Goal: Task Accomplishment & Management: Use online tool/utility

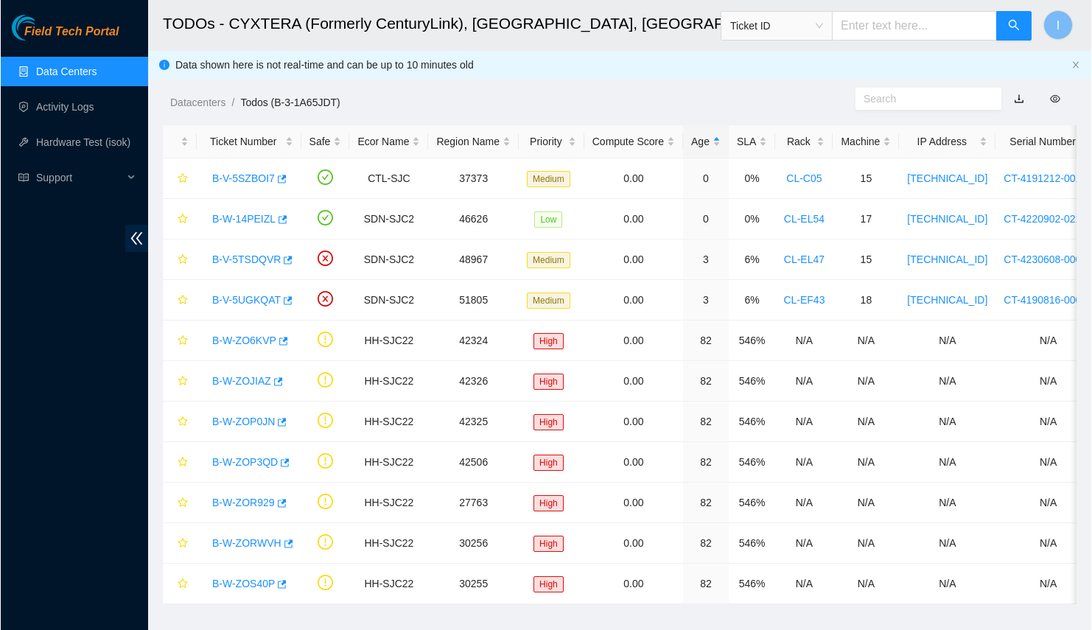
scroll to position [83, 0]
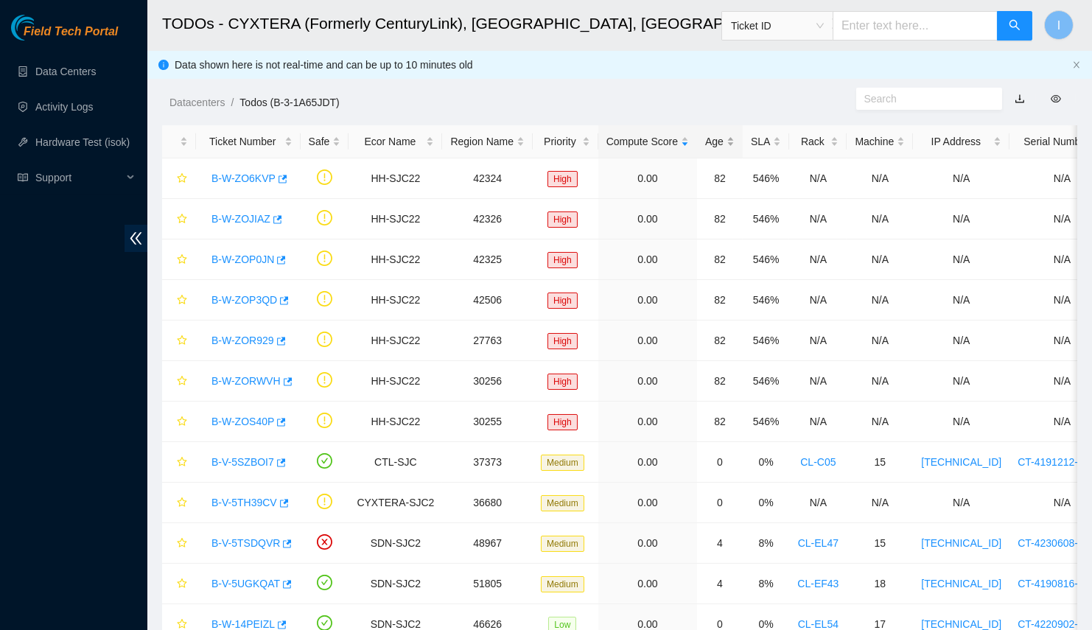
click at [705, 146] on div "Age" at bounding box center [719, 141] width 29 height 16
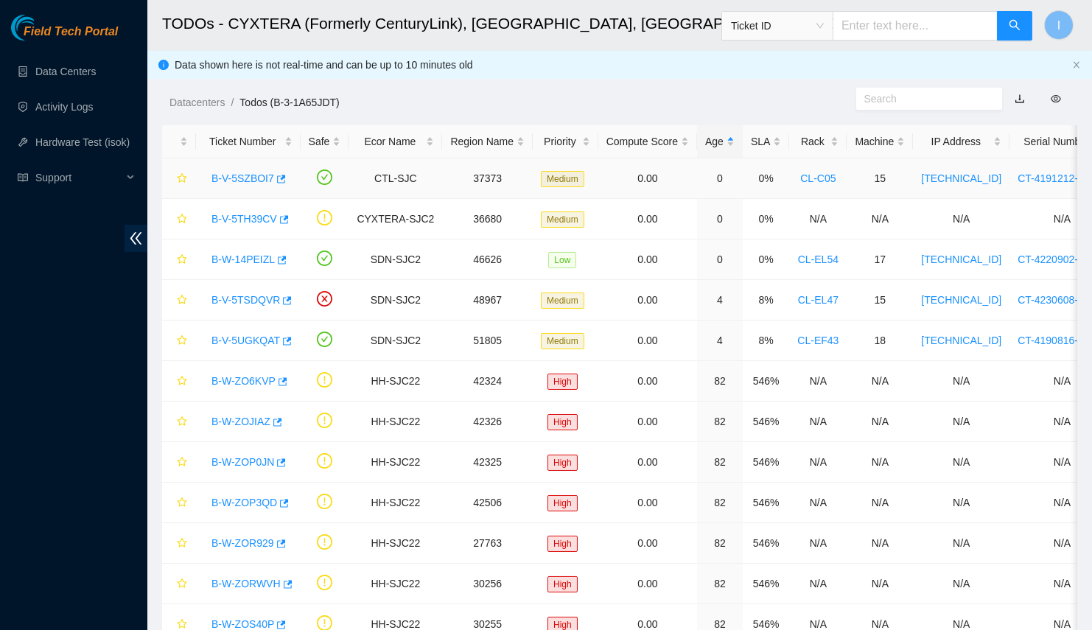
click at [251, 172] on link "B-V-5SZBOI7" at bounding box center [243, 178] width 63 height 12
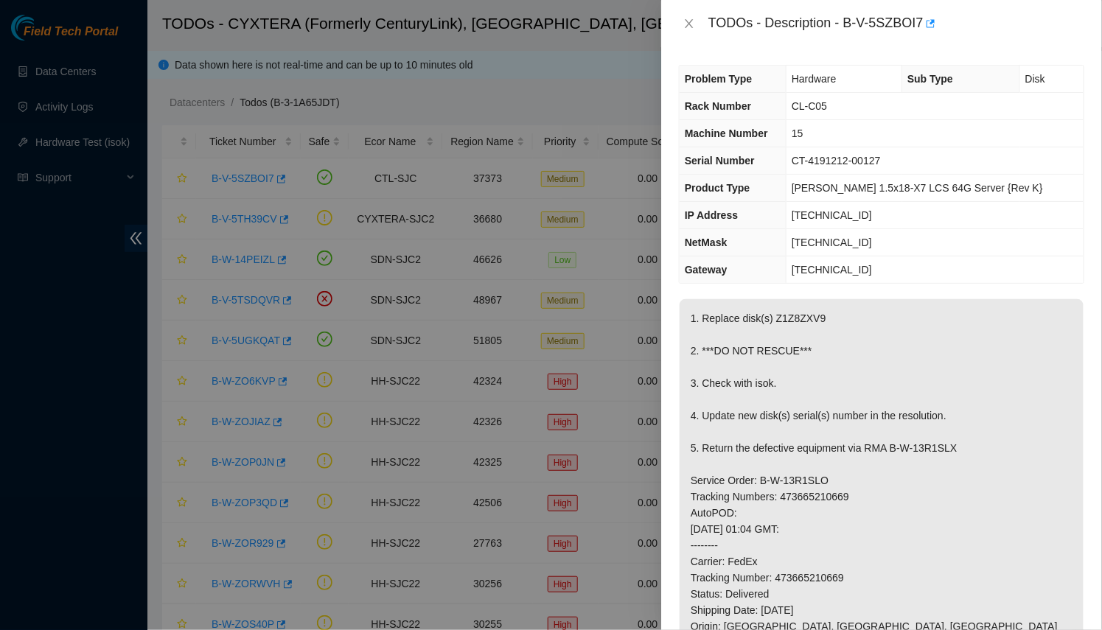
click at [351, 222] on div at bounding box center [551, 315] width 1102 height 630
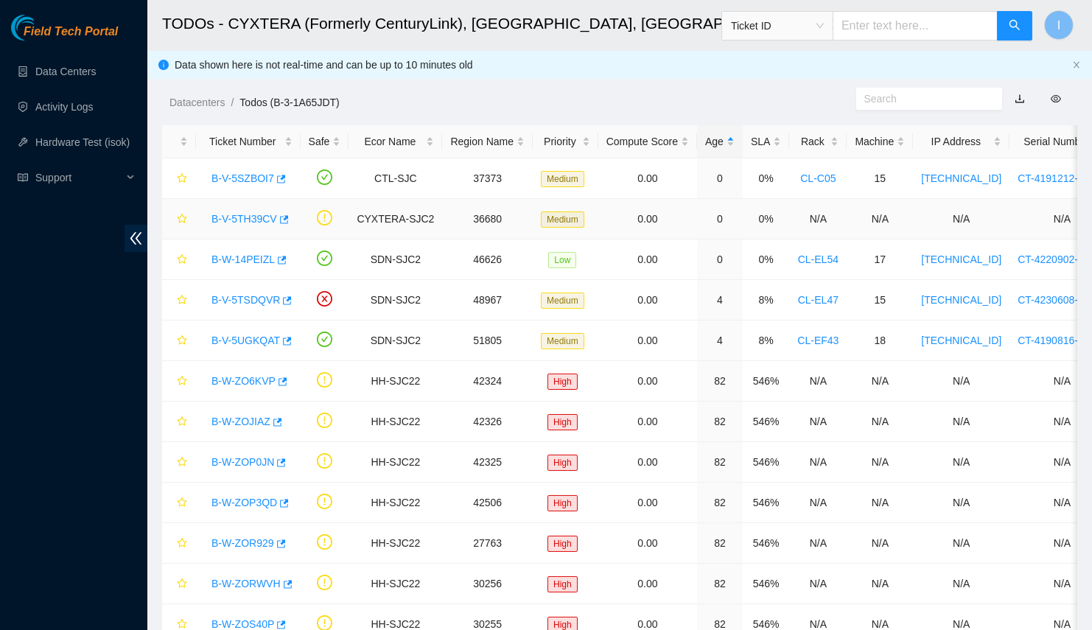
click at [242, 220] on link "B-V-5TH39CV" at bounding box center [245, 219] width 66 height 12
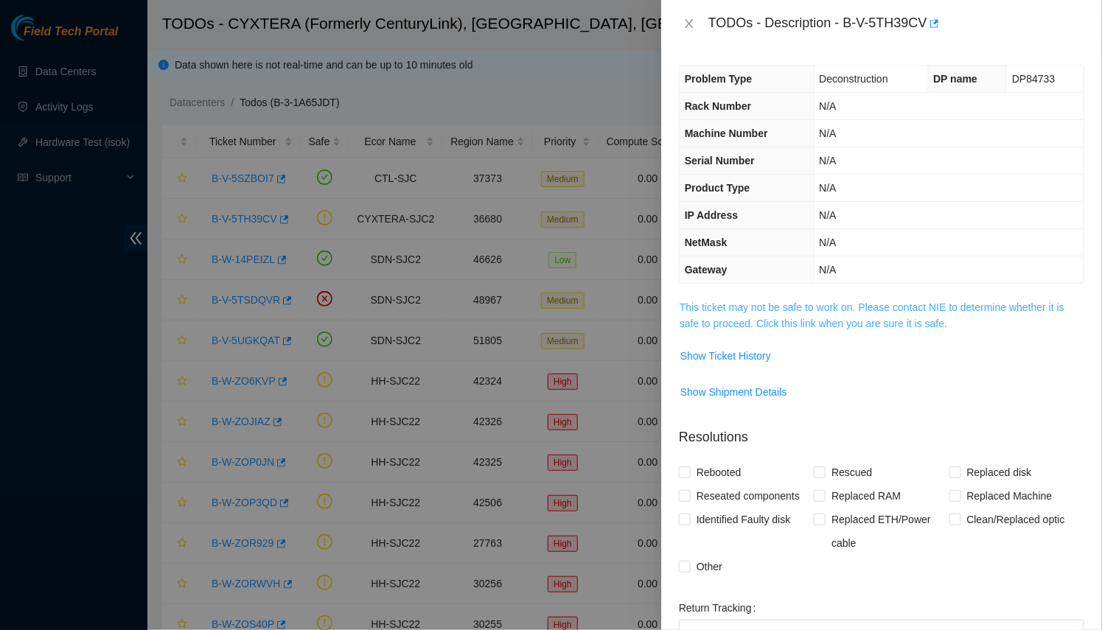
click at [765, 318] on link "This ticket may not be safe to work on. Please contact NIE to determine whether…" at bounding box center [872, 315] width 385 height 28
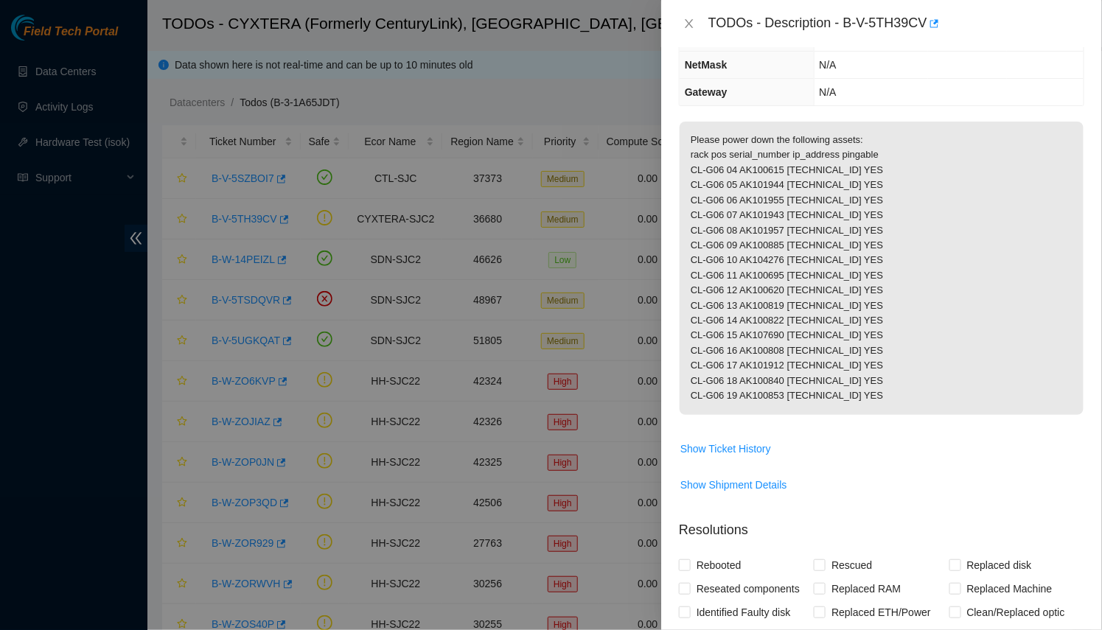
click at [458, 438] on div at bounding box center [551, 315] width 1102 height 630
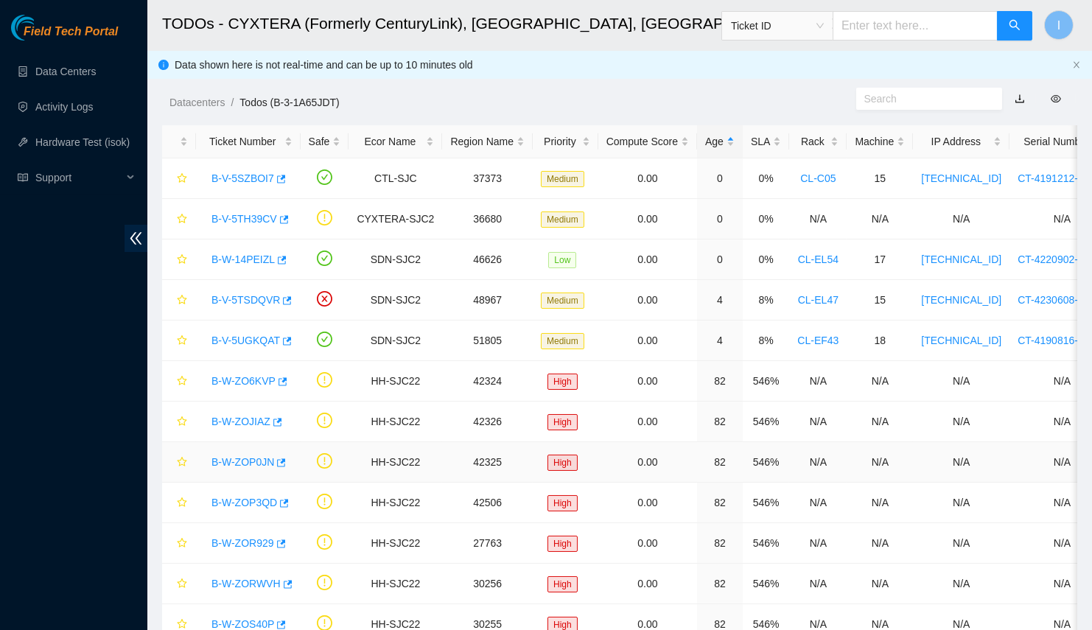
click at [234, 456] on link "B-W-ZOP0JN" at bounding box center [243, 462] width 63 height 12
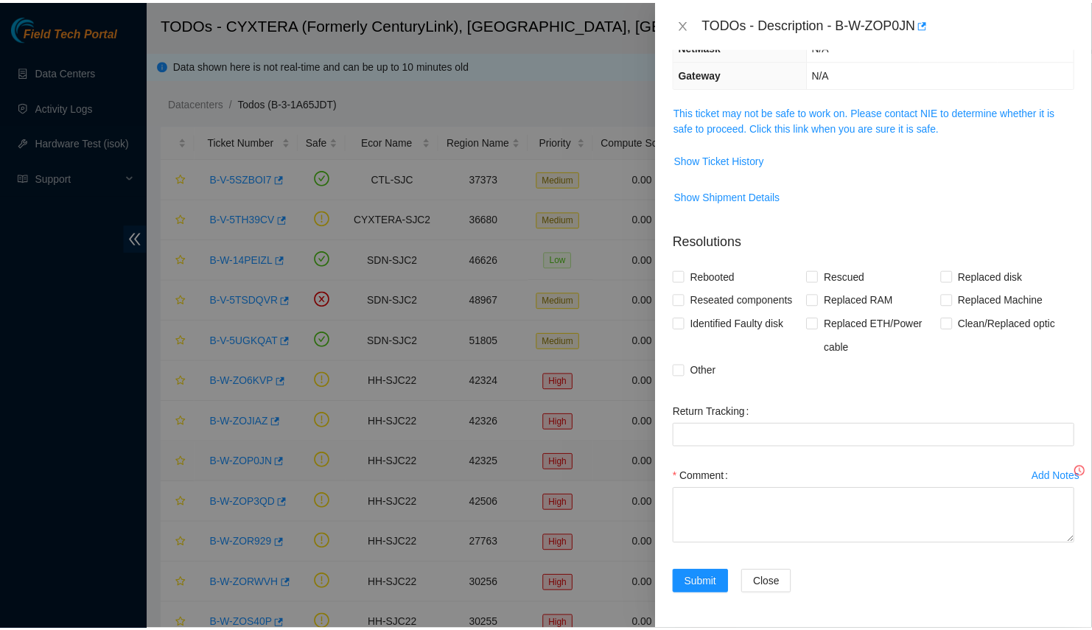
scroll to position [178, 0]
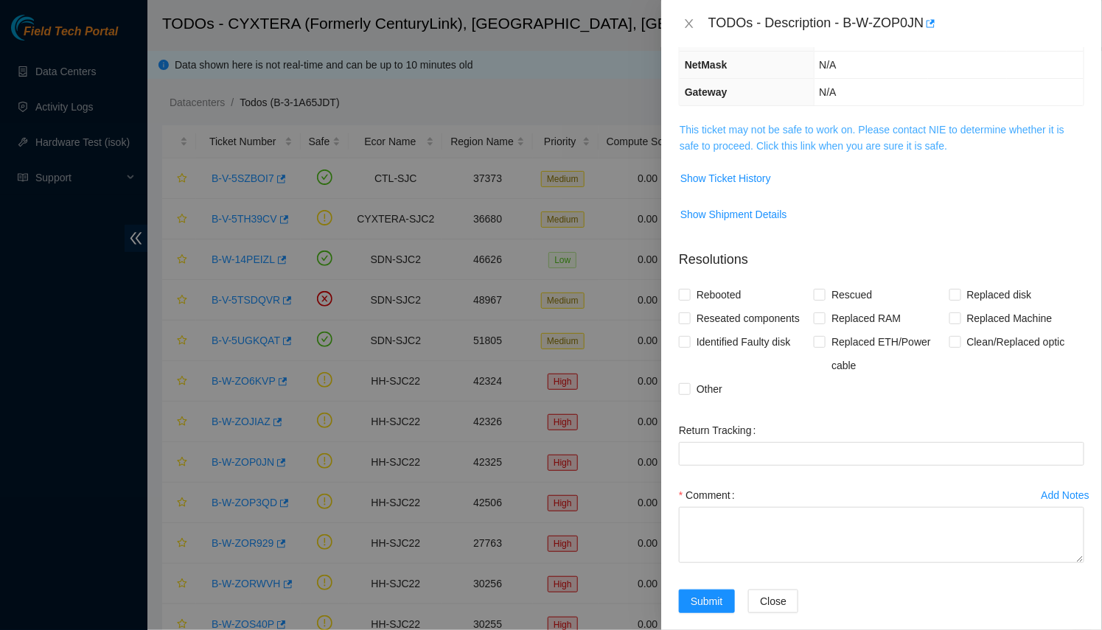
click at [888, 124] on link "This ticket may not be safe to work on. Please contact NIE to determine whether…" at bounding box center [872, 138] width 385 height 28
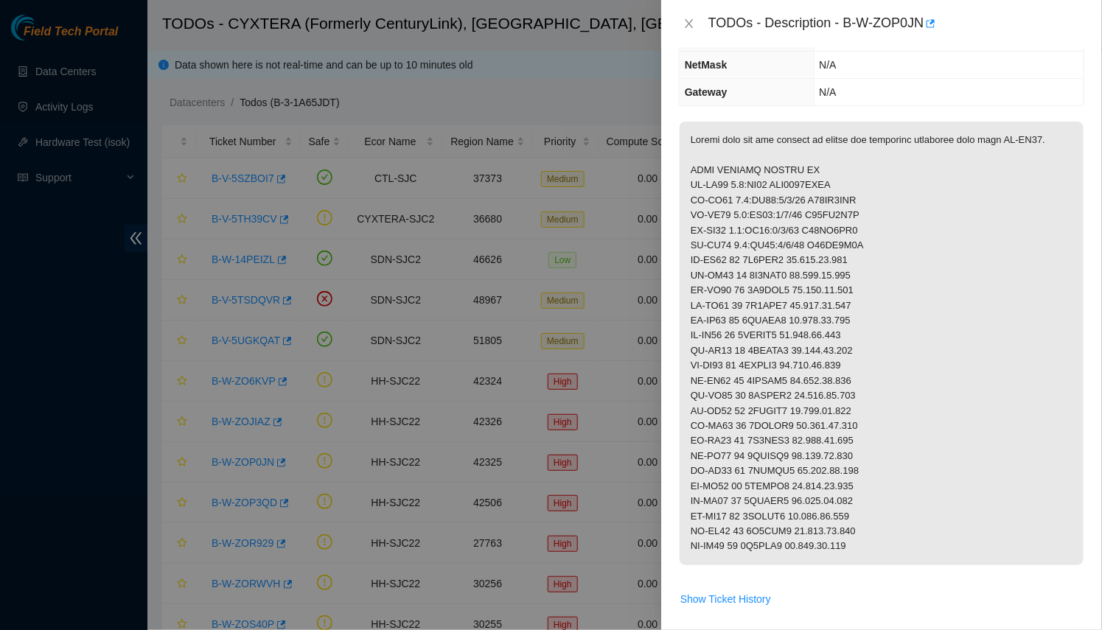
click at [511, 276] on div at bounding box center [551, 315] width 1102 height 630
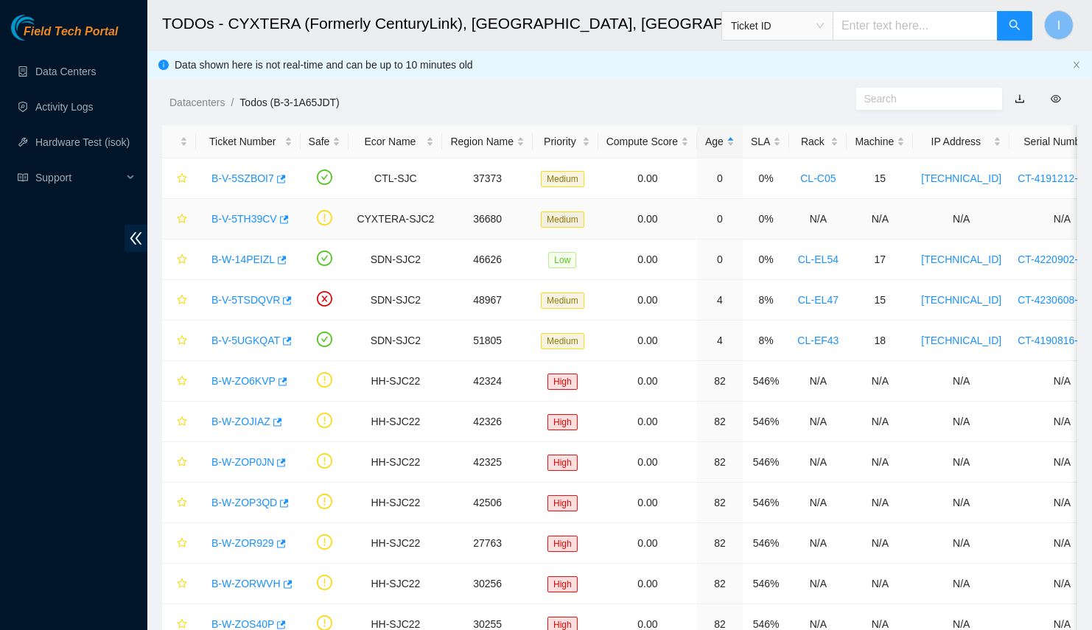
click at [240, 213] on link "B-V-5TH39CV" at bounding box center [245, 219] width 66 height 12
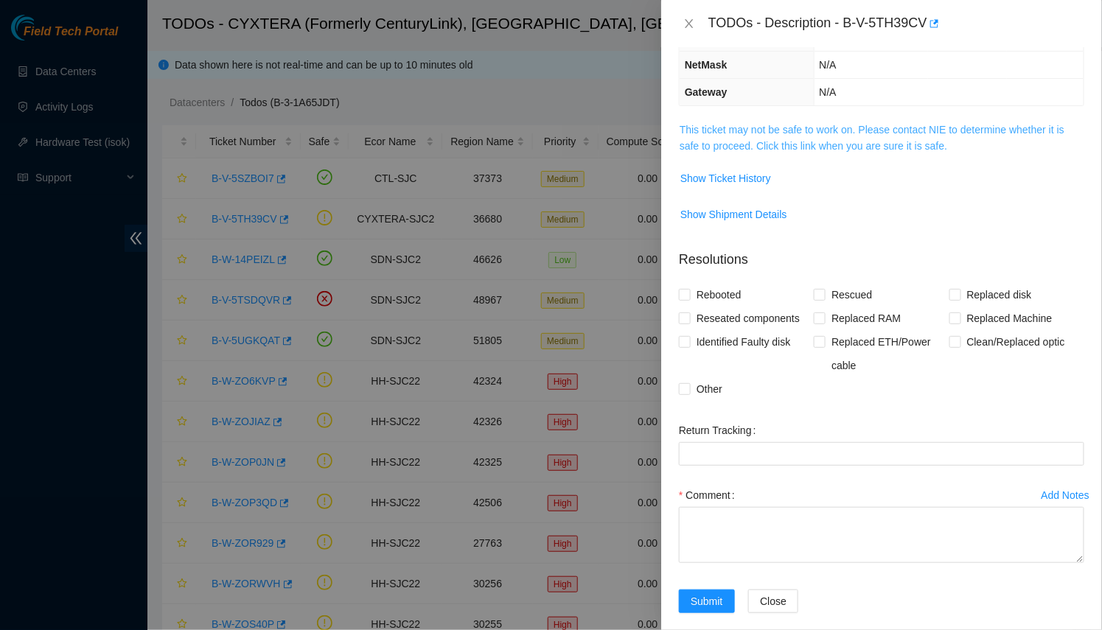
click at [912, 125] on link "This ticket may not be safe to work on. Please contact NIE to determine whether…" at bounding box center [872, 138] width 385 height 28
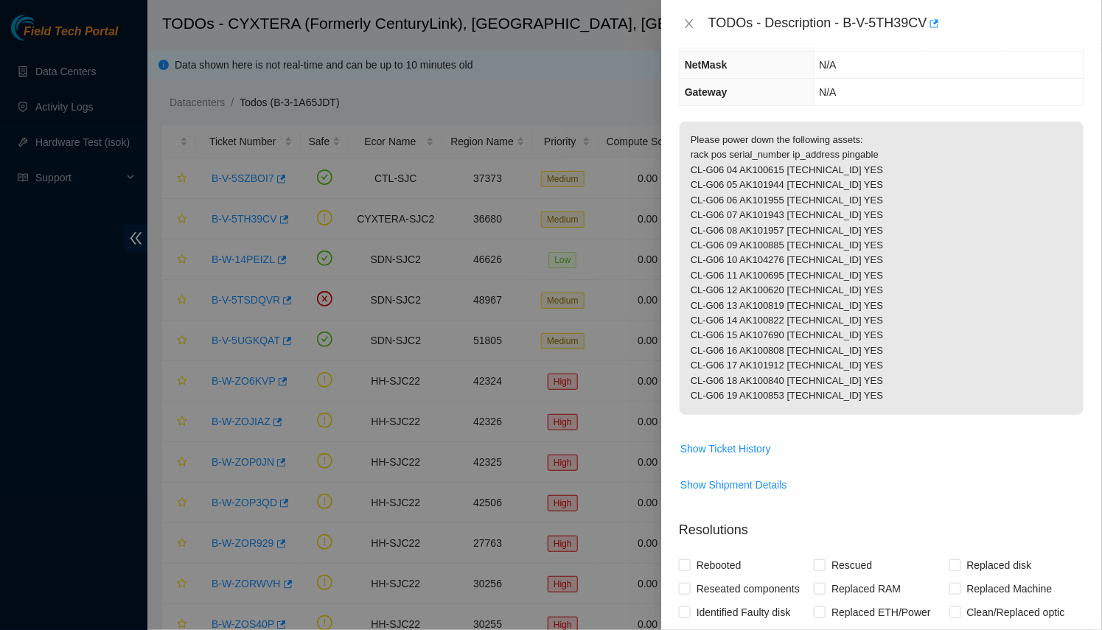
scroll to position [0, 0]
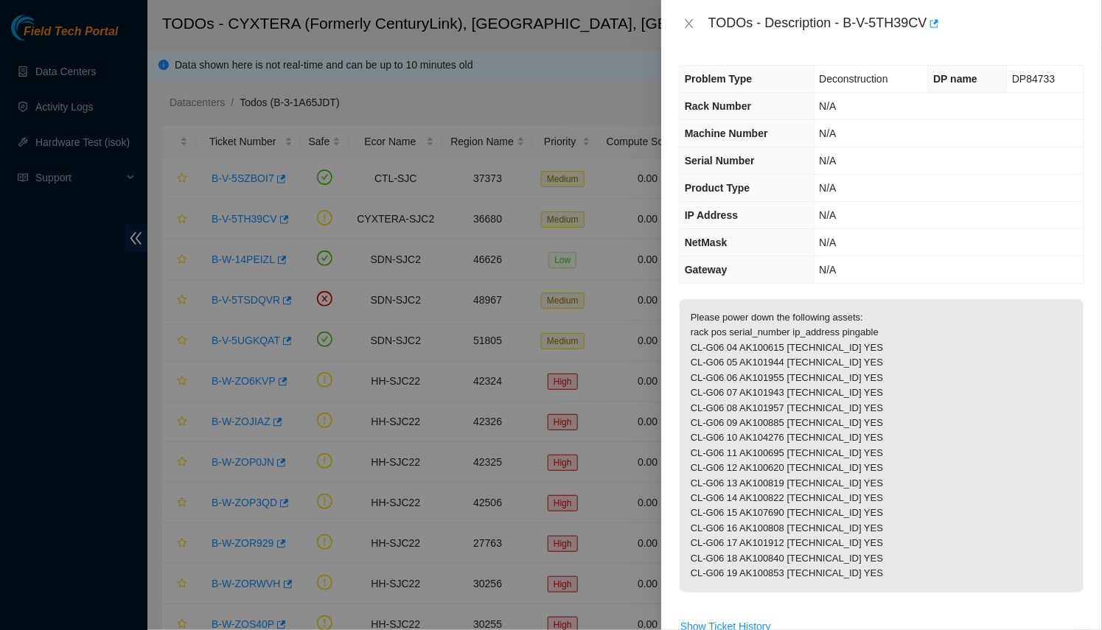
click at [525, 223] on div at bounding box center [551, 315] width 1102 height 630
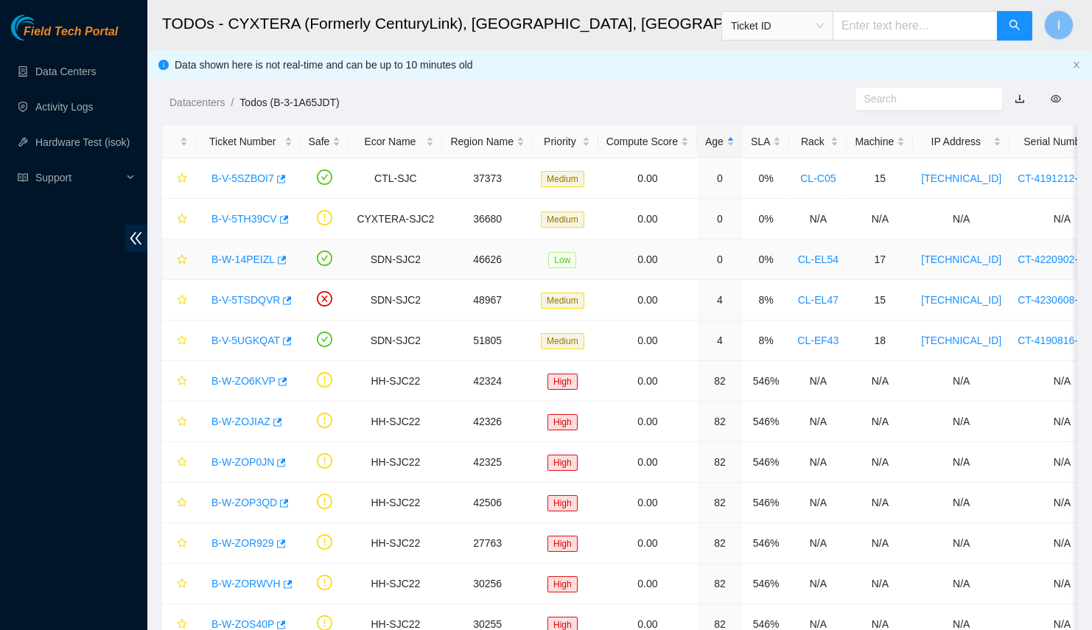
click at [231, 257] on link "B-W-14PEIZL" at bounding box center [243, 260] width 63 height 12
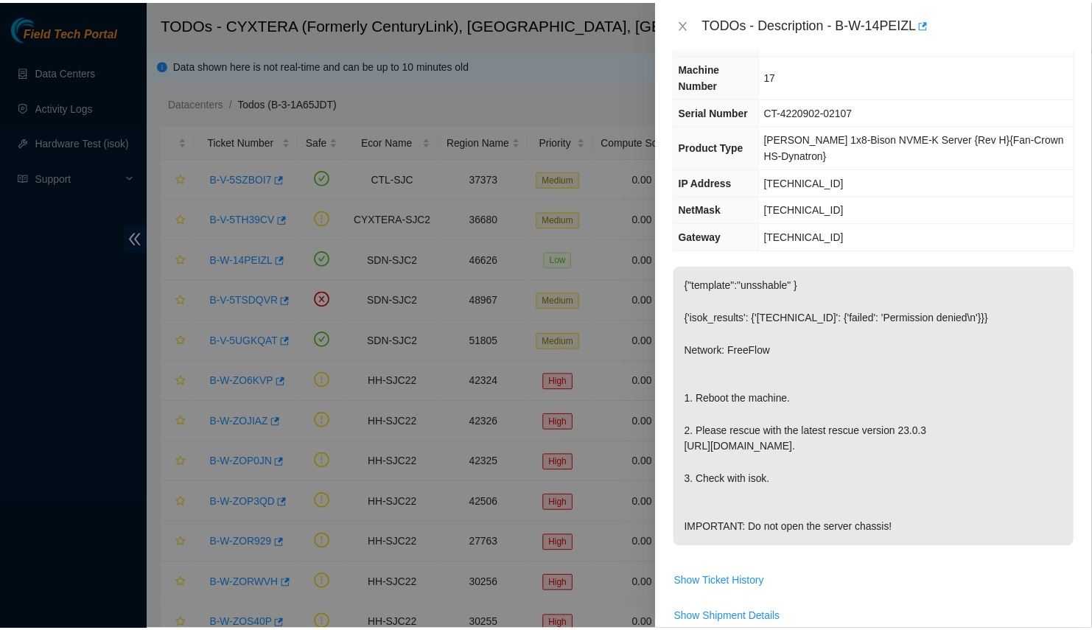
scroll to position [64, 0]
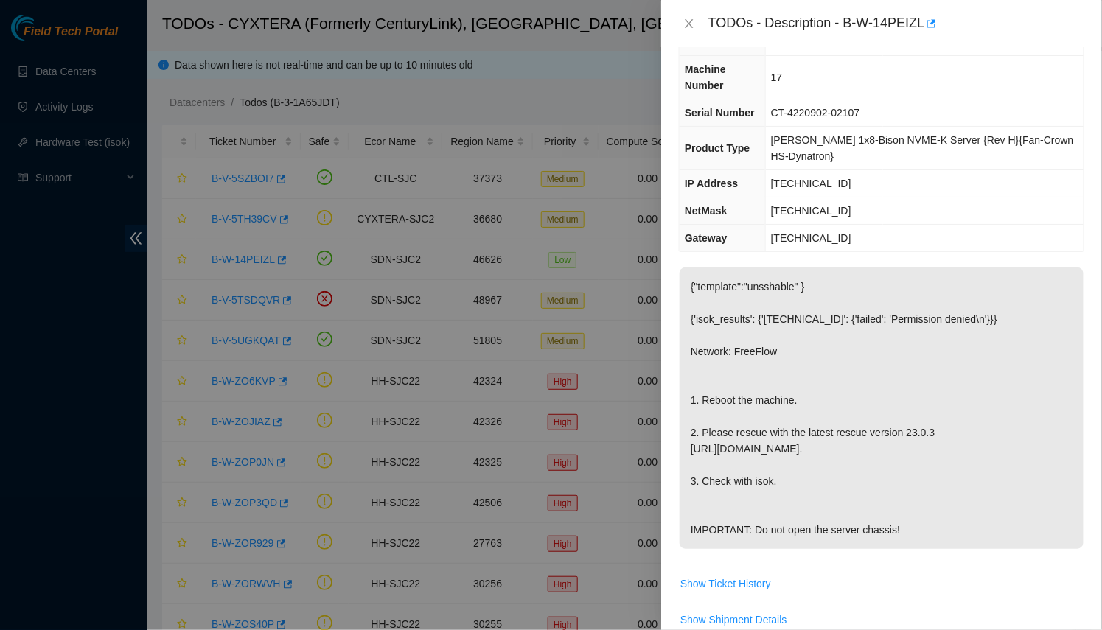
click at [397, 230] on div at bounding box center [551, 315] width 1102 height 630
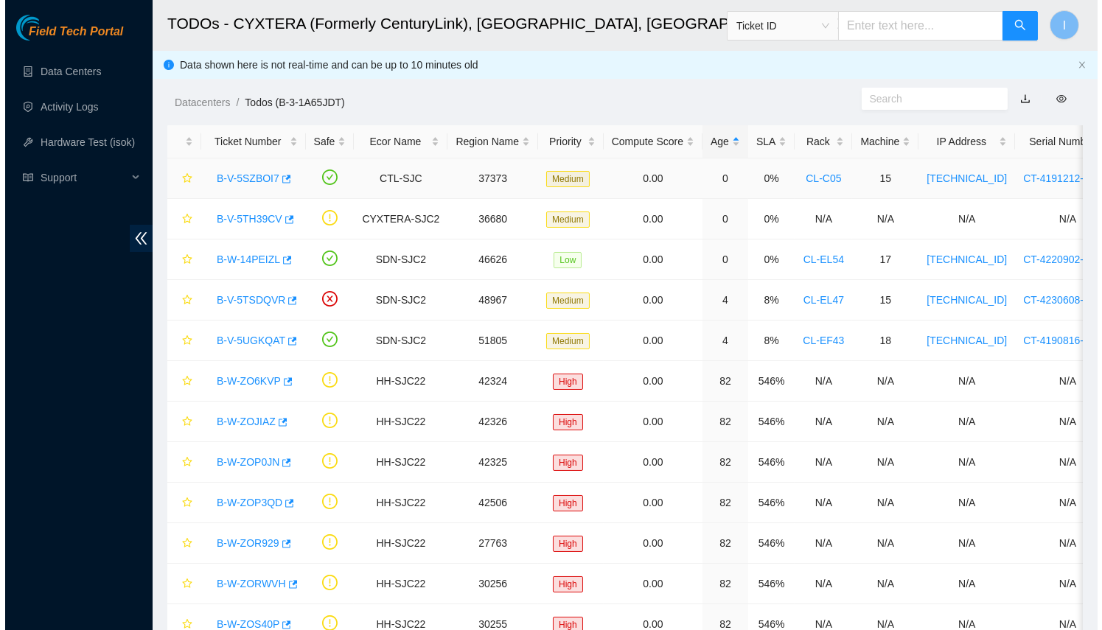
scroll to position [80, 0]
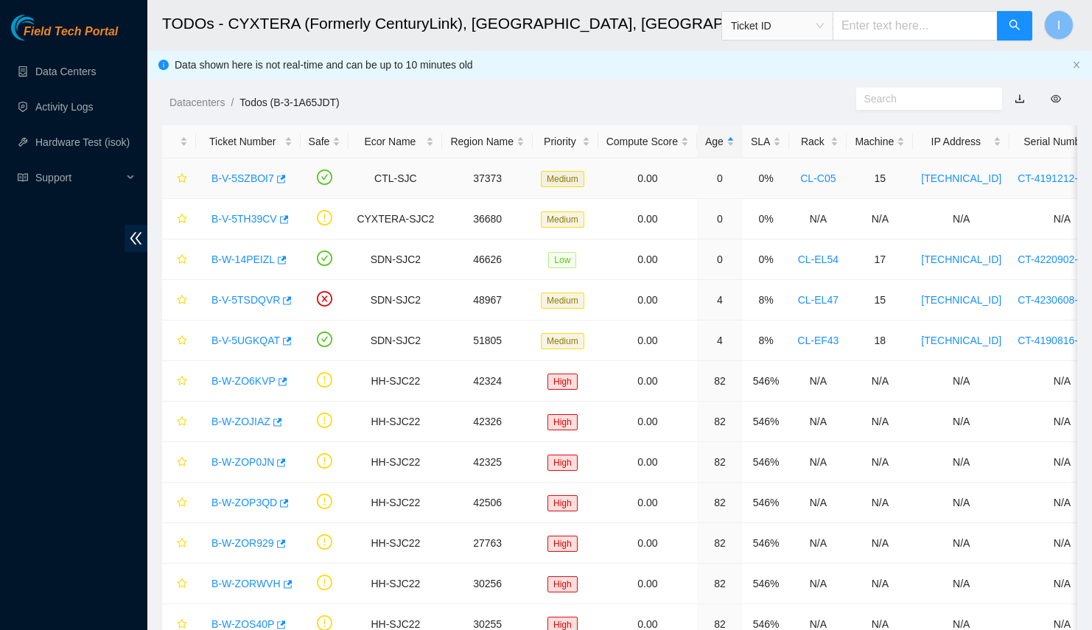
click at [237, 180] on link "B-V-5SZBOI7" at bounding box center [243, 178] width 63 height 12
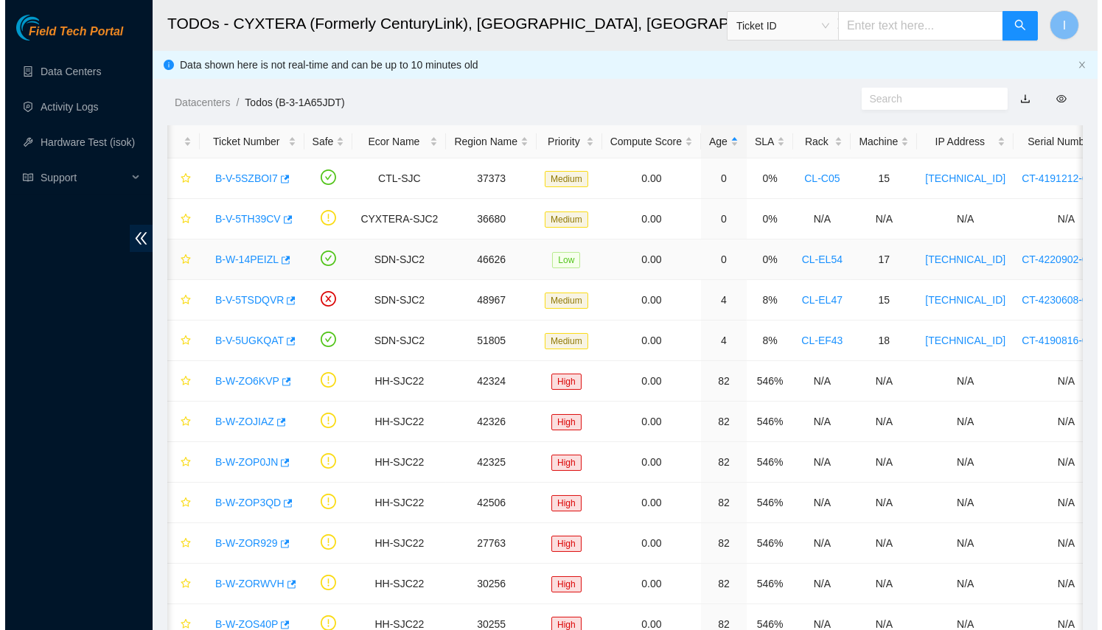
scroll to position [0, 0]
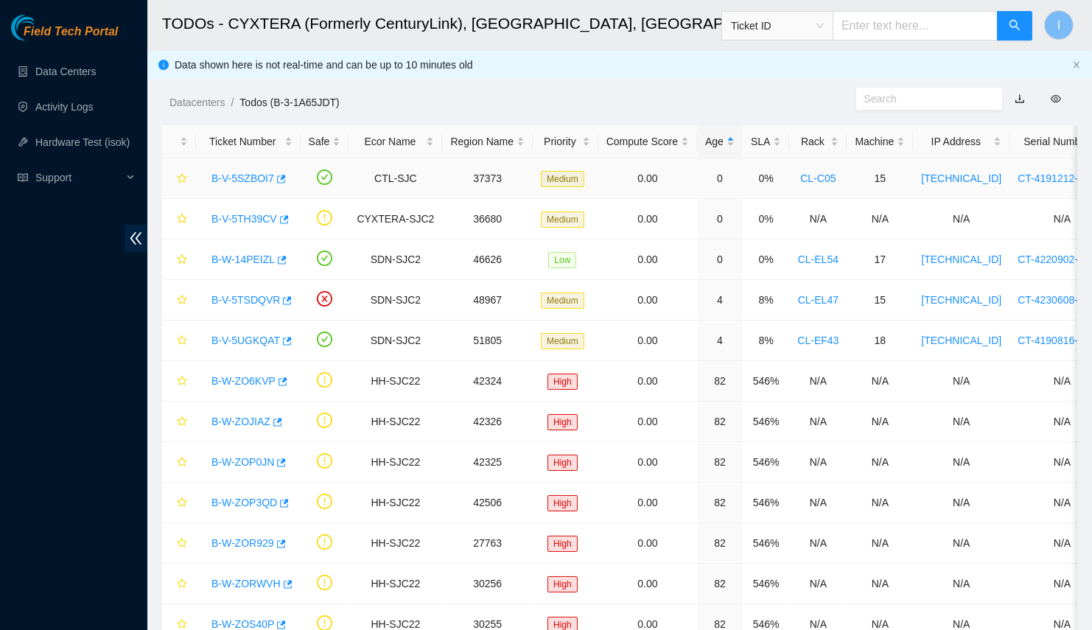
click at [240, 180] on link "B-V-5SZBOI7" at bounding box center [243, 178] width 63 height 12
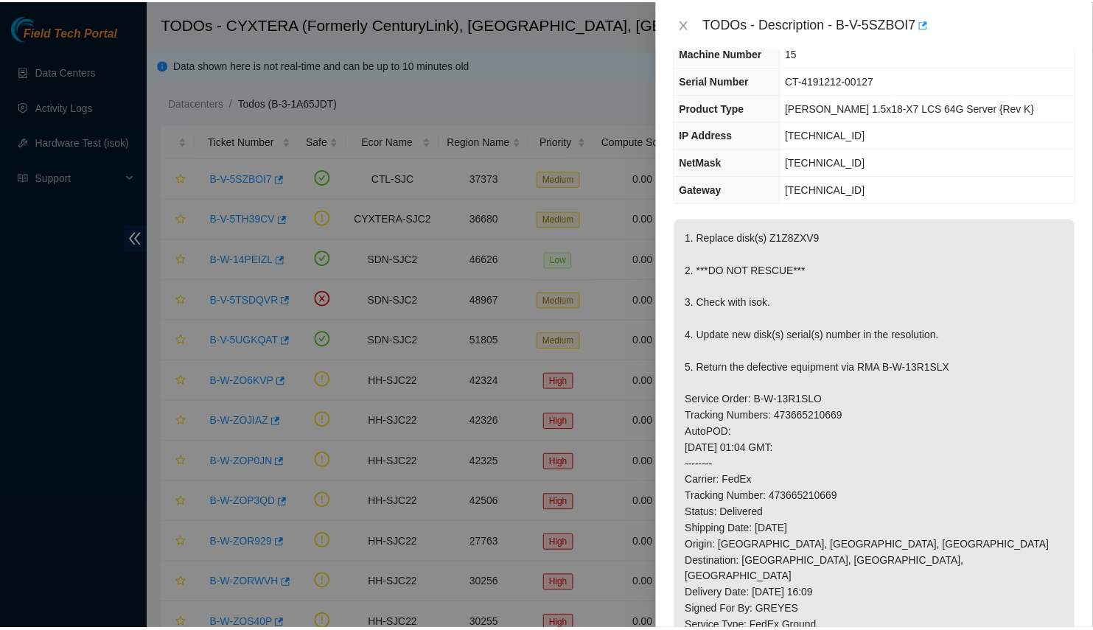
scroll to position [64, 0]
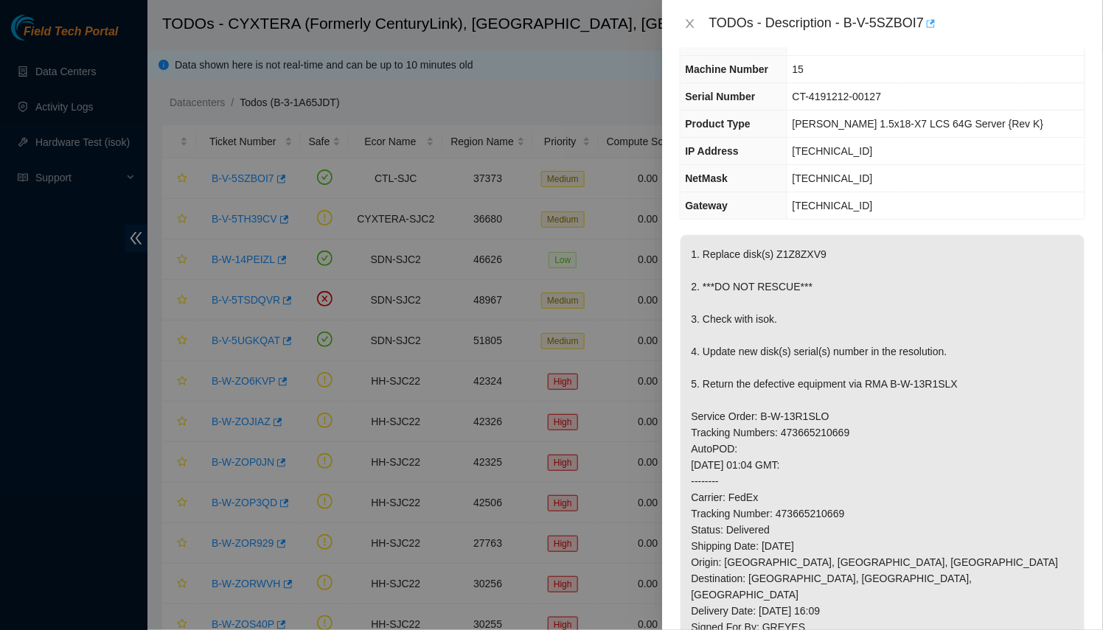
click at [927, 23] on icon "button" at bounding box center [929, 23] width 10 height 10
click at [175, 149] on div at bounding box center [551, 315] width 1103 height 630
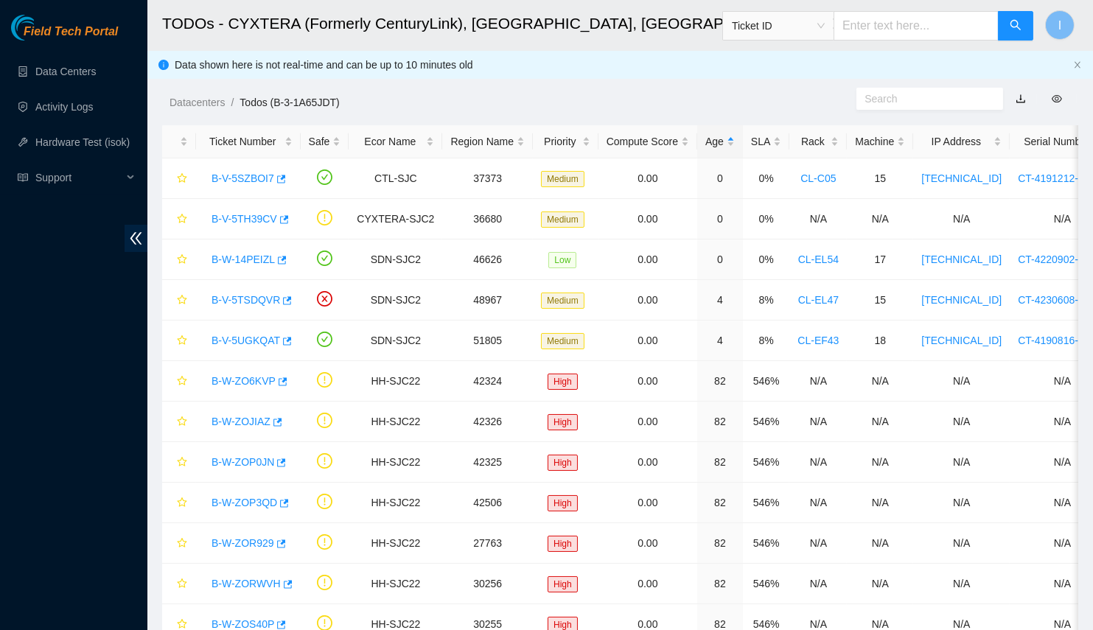
scroll to position [80, 0]
click at [71, 142] on link "Hardware Test (isok)" at bounding box center [82, 142] width 94 height 12
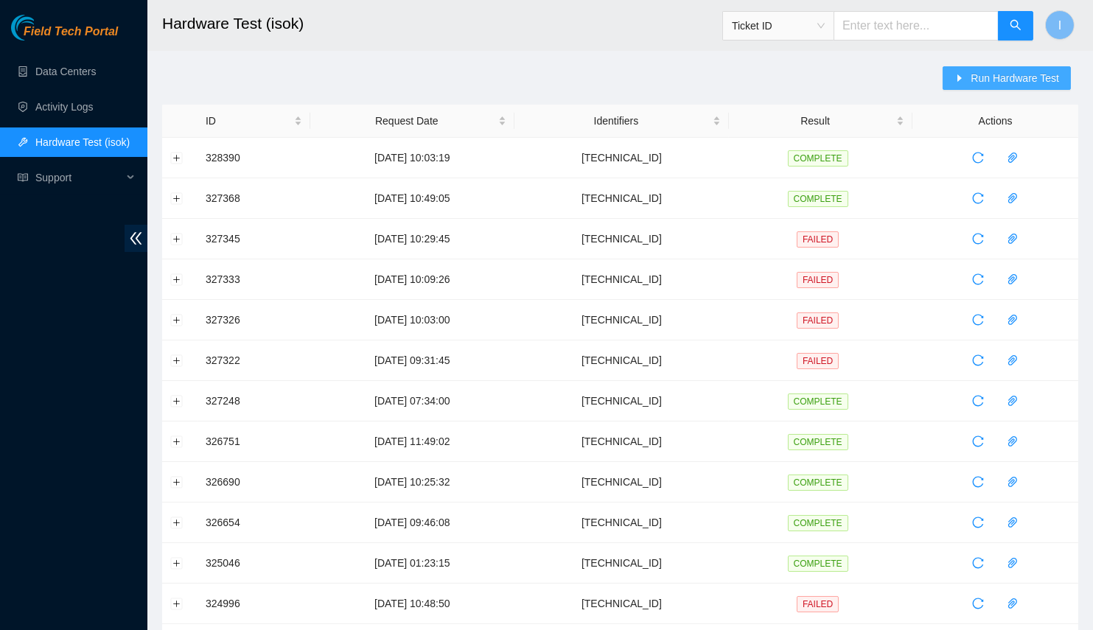
click at [990, 77] on span "Run Hardware Test" at bounding box center [1015, 78] width 88 height 16
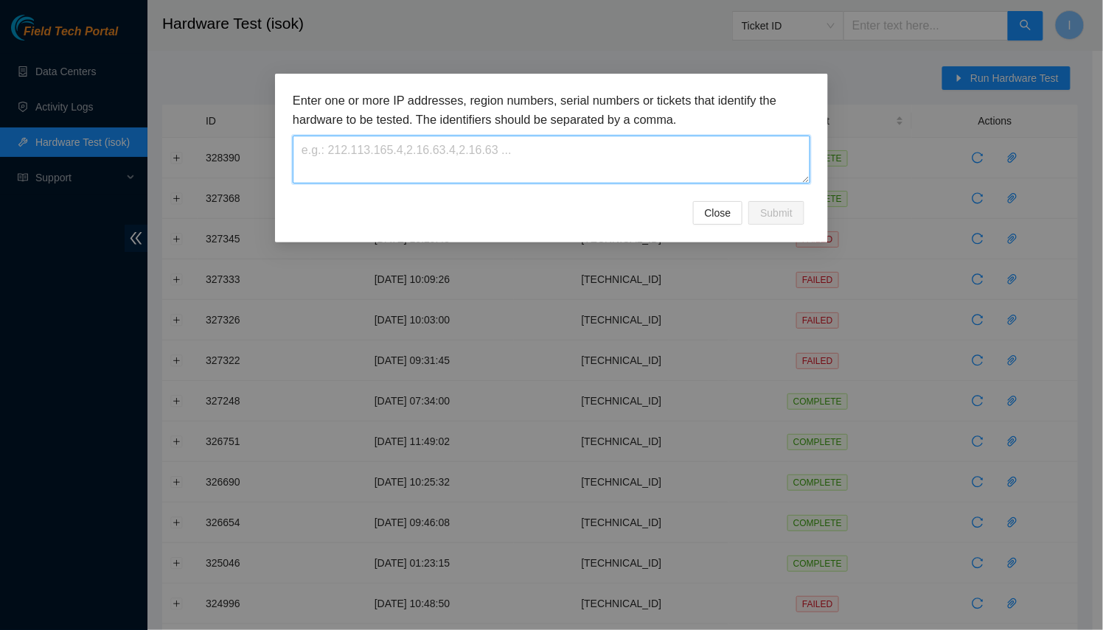
click at [510, 142] on textarea at bounding box center [551, 160] width 517 height 48
paste textarea "[TECHNICAL_ID]"
type textarea "[TECHNICAL_ID]"
drag, startPoint x: 511, startPoint y: 150, endPoint x: 661, endPoint y: 180, distance: 152.5
click at [520, 150] on textarea "[TECHNICAL_ID]" at bounding box center [551, 160] width 517 height 48
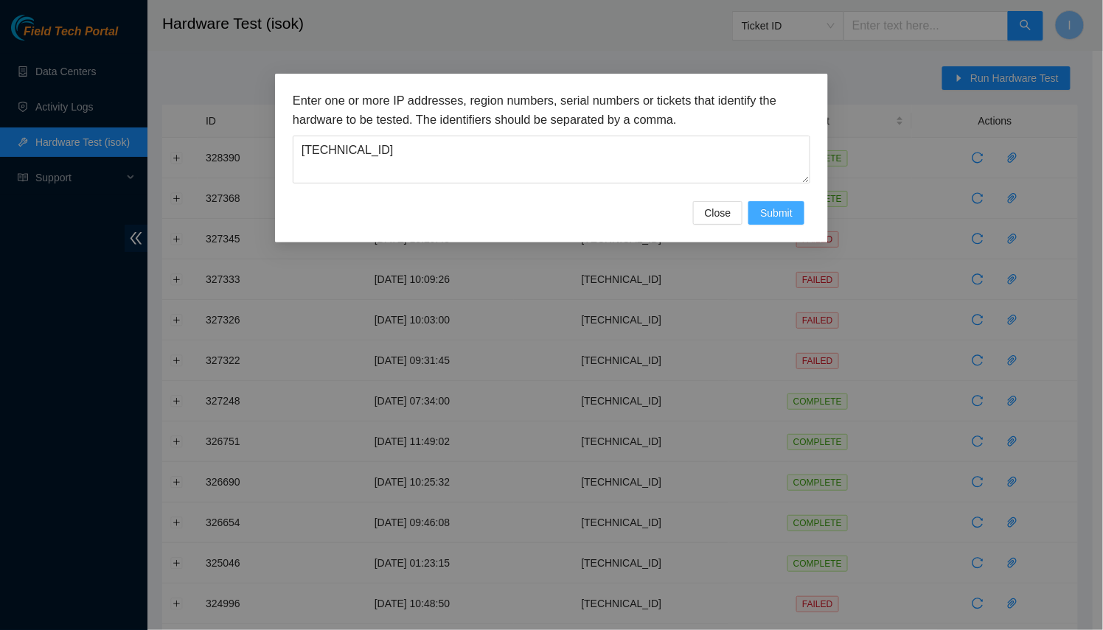
click at [780, 211] on span "Submit" at bounding box center [776, 213] width 32 height 16
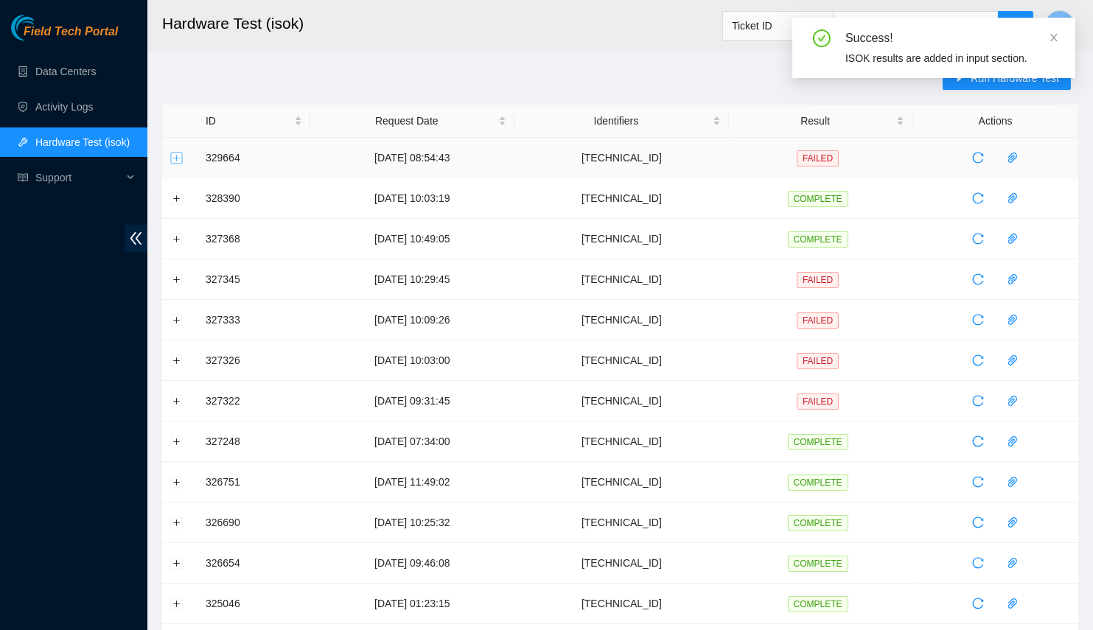
click at [175, 156] on button "Expand row" at bounding box center [177, 158] width 12 height 12
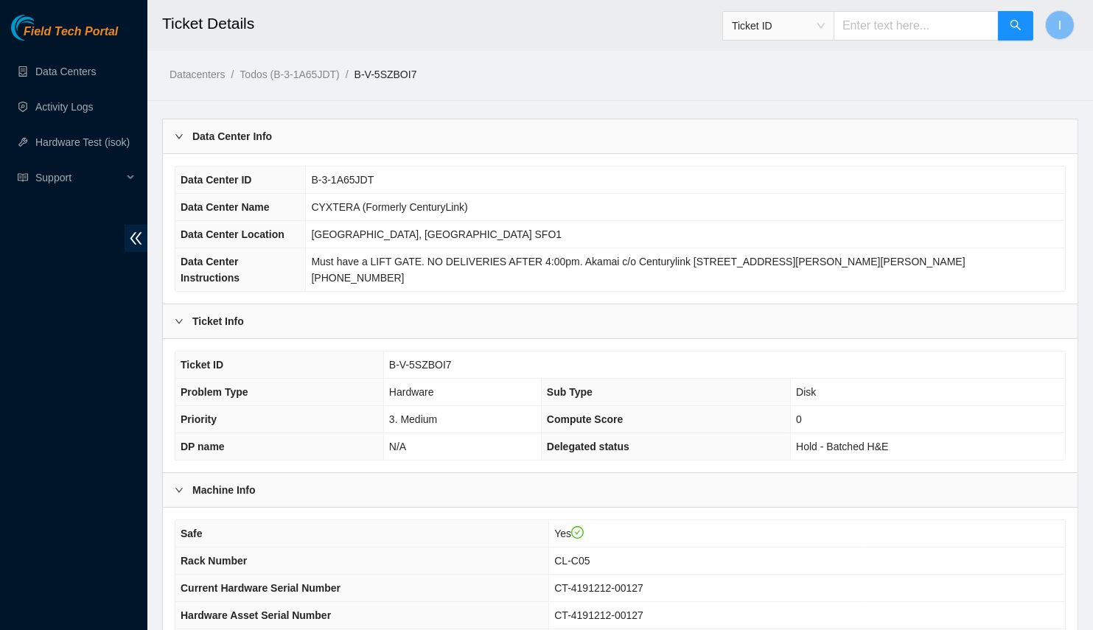
click at [394, 119] on div "Data Center Info" at bounding box center [620, 136] width 915 height 34
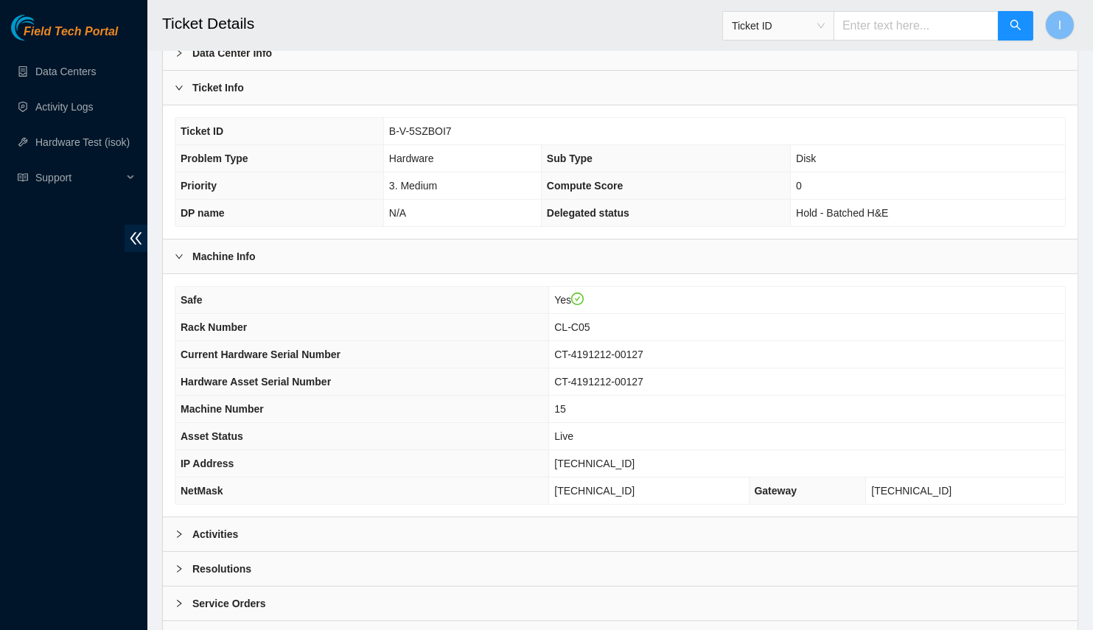
scroll to position [145, 0]
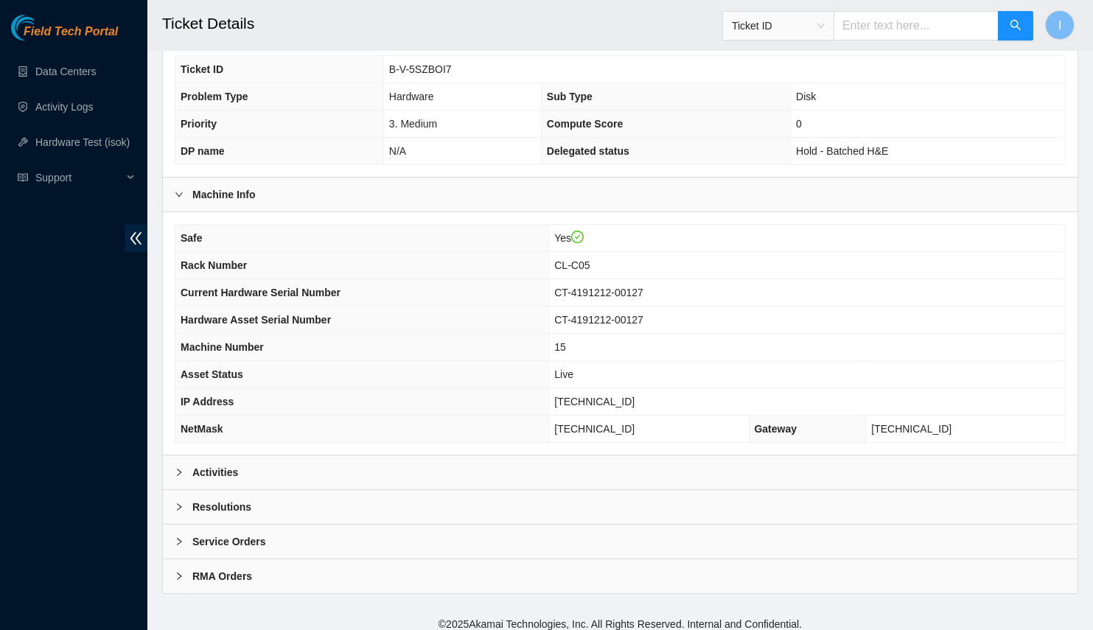
click at [374, 457] on div "Activities" at bounding box center [620, 472] width 915 height 34
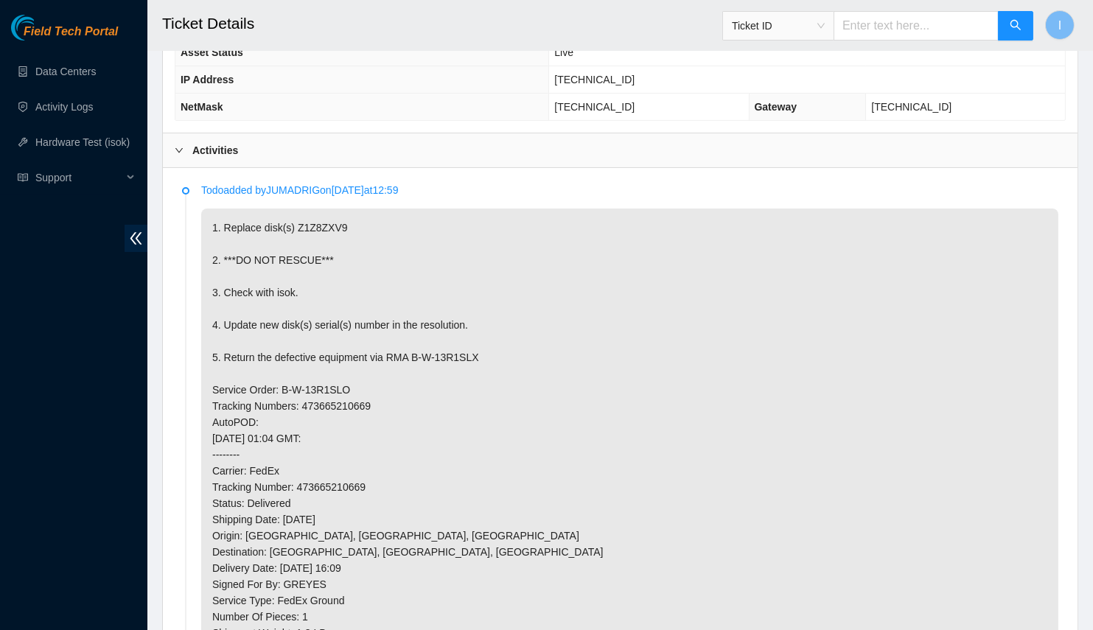
scroll to position [133, 0]
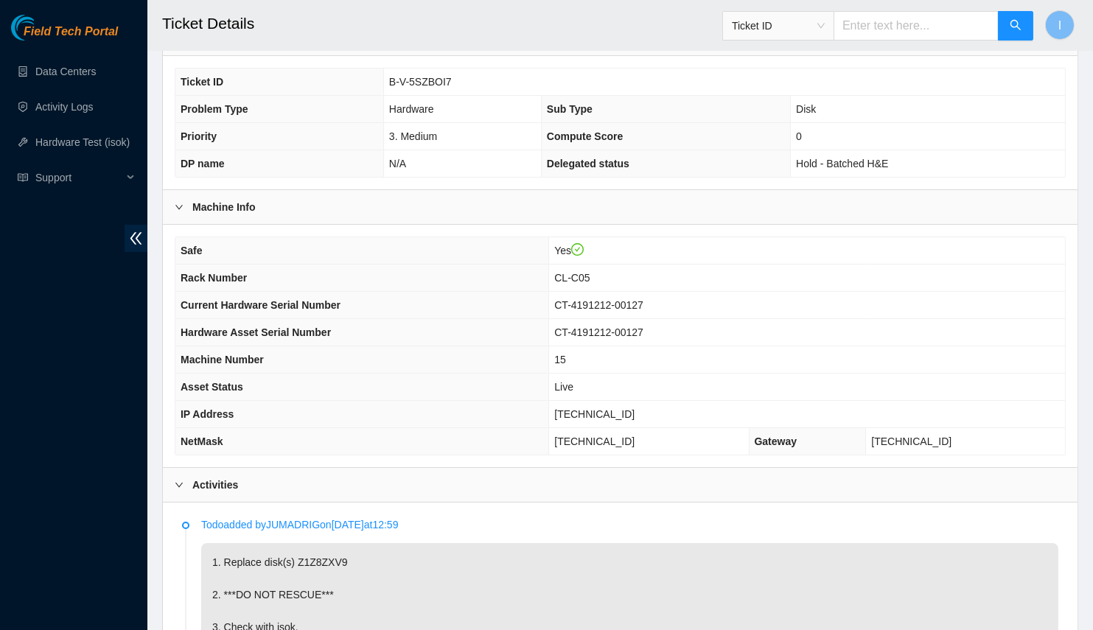
click at [451, 76] on td "B-V-5SZBOI7" at bounding box center [724, 82] width 682 height 27
click at [450, 77] on td "B-V-5SZBOI7" at bounding box center [724, 82] width 682 height 27
copy span "B-V-5SZBOI7"
click at [411, 216] on div "Machine Info" at bounding box center [620, 207] width 915 height 34
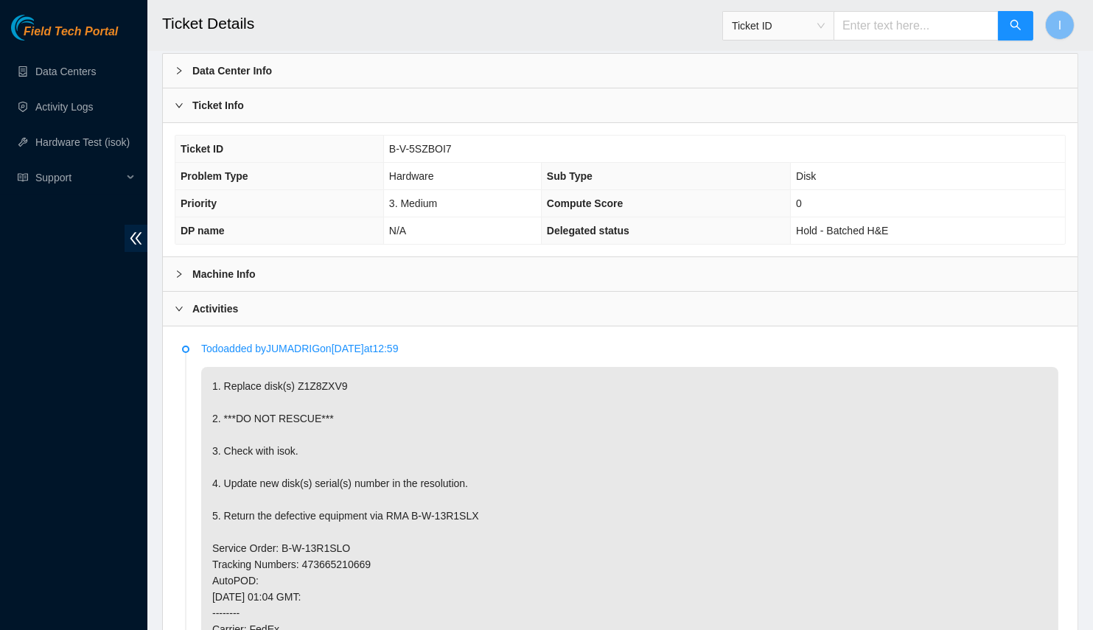
click at [256, 282] on div "Machine Info" at bounding box center [620, 274] width 915 height 34
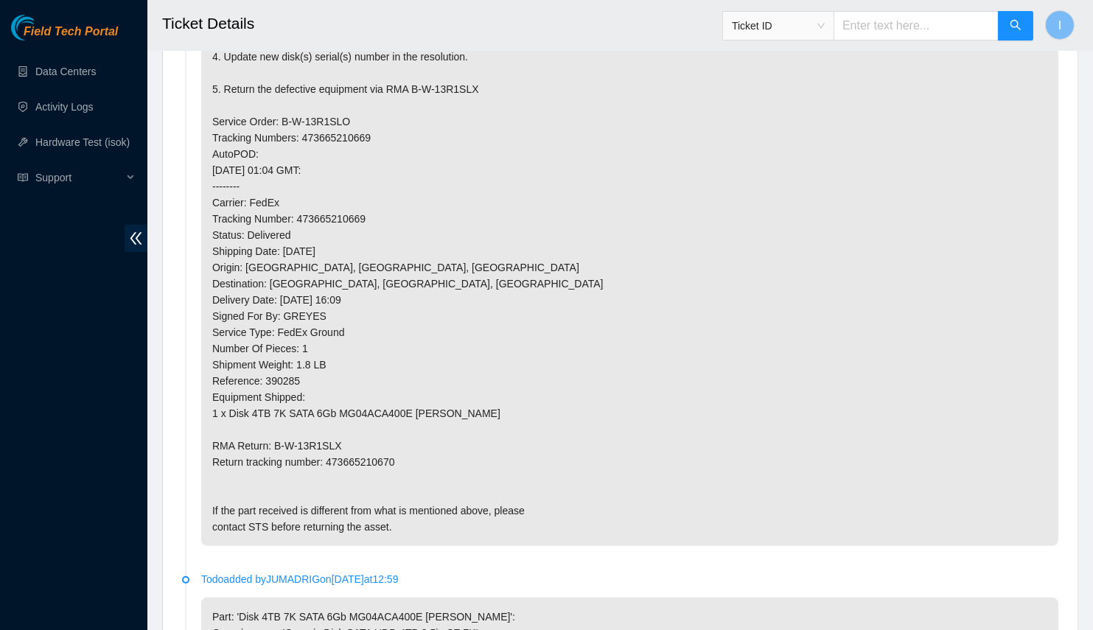
scroll to position [601, 0]
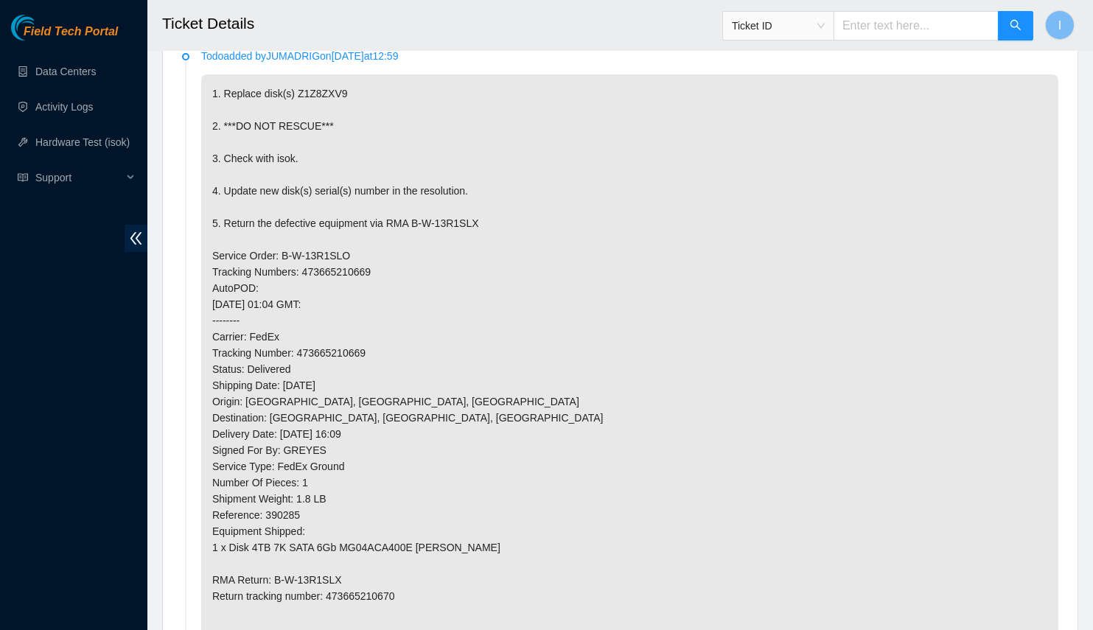
click at [337, 82] on p "1. Replace disk(s) Z1Z8ZXV9 2. ***DO NOT RESCUE*** 3. Check with isok. 4. Updat…" at bounding box center [629, 377] width 857 height 606
copy p "2"
click at [305, 83] on p "1. Replace disk(s) Z1Z8ZXV9 2. ***DO NOT RESCUE*** 3. Check with isok. 4. Updat…" at bounding box center [629, 377] width 857 height 606
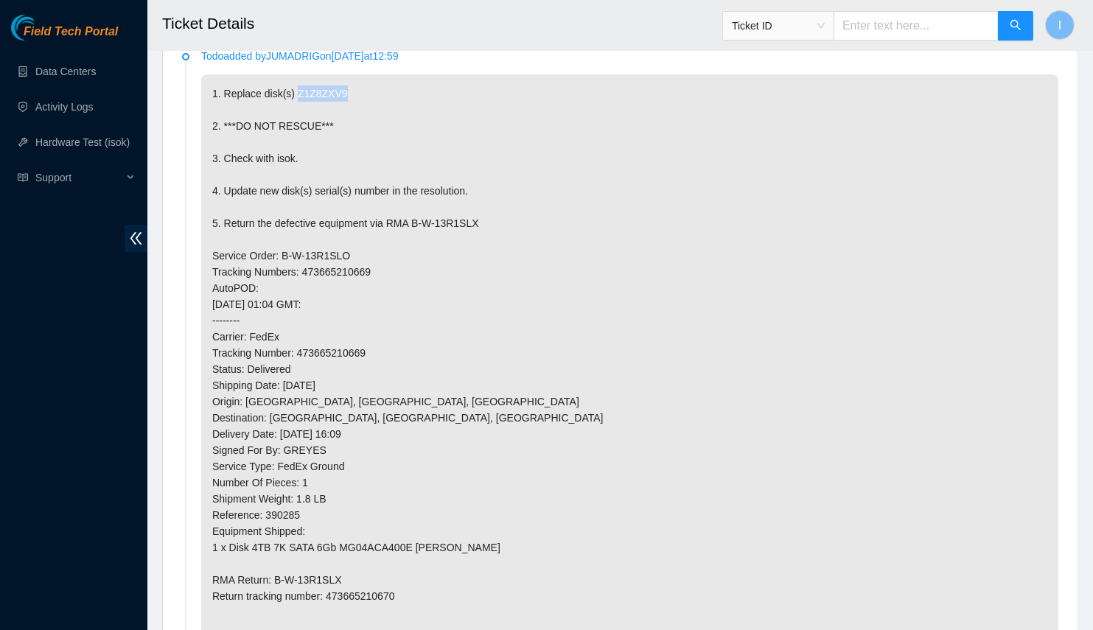
copy p "Z1Z8ZXV9"
click at [640, 317] on p "1. Replace disk(s) Z1Z8ZXV9 2. ***DO NOT RESCUE*** 3. Check with isok. 4. Updat…" at bounding box center [629, 377] width 857 height 606
click at [357, 267] on p "1. Replace disk(s) Z1Z8ZXV9 2. ***DO NOT RESCUE*** 3. Check with isok. 4. Updat…" at bounding box center [629, 377] width 857 height 606
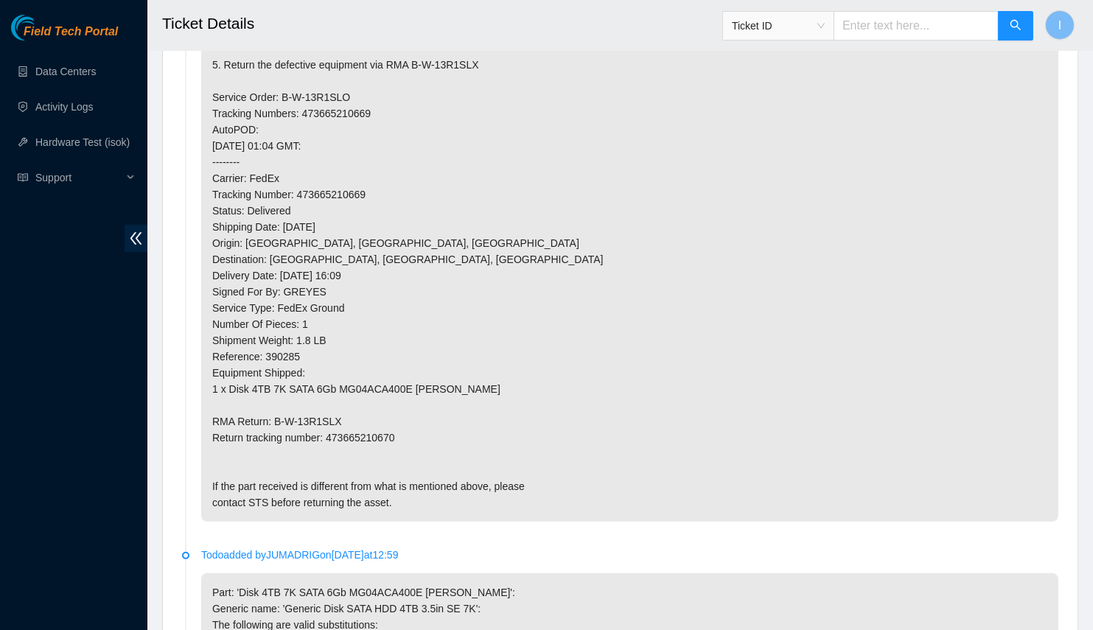
scroll to position [774, 0]
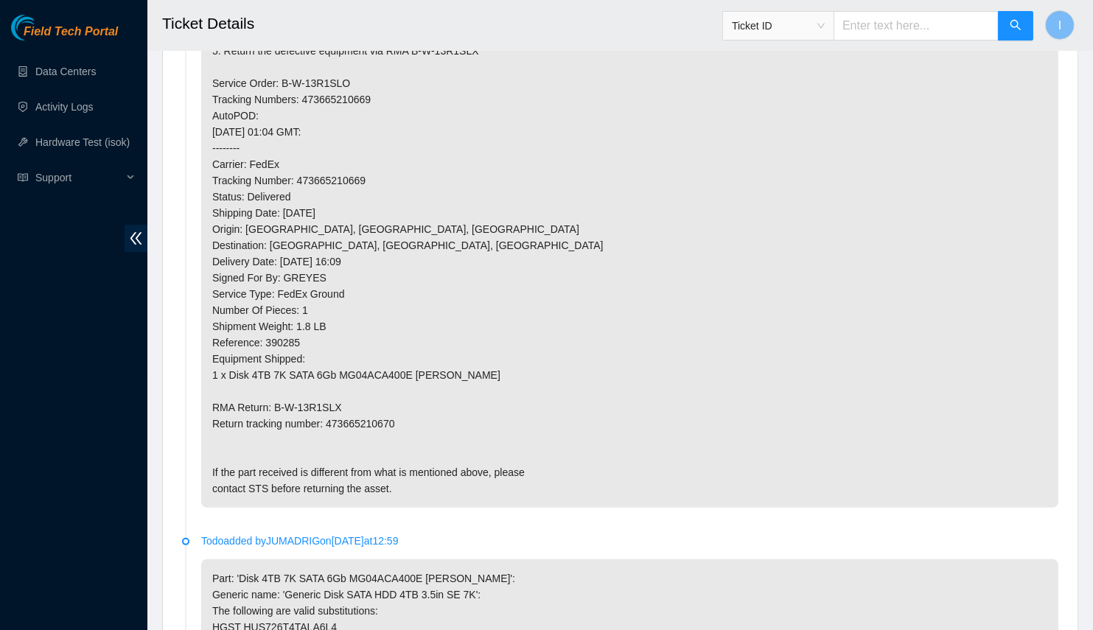
click at [371, 416] on p "1. Replace disk(s) Z1Z8ZXV9 2. ***DO NOT RESCUE*** 3. Check with isok. 4. Updat…" at bounding box center [629, 205] width 857 height 606
copy p "473665210670"
click at [371, 416] on p "1. Replace disk(s) Z1Z8ZXV9 2. ***DO NOT RESCUE*** 3. Check with isok. 4. Updat…" at bounding box center [629, 205] width 857 height 606
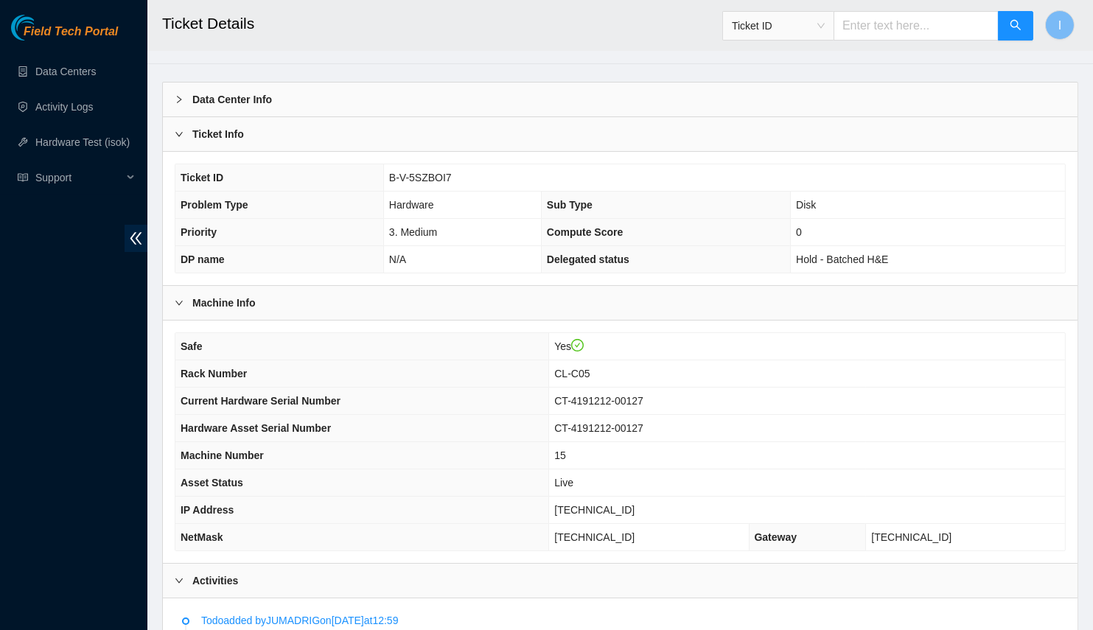
scroll to position [171, 0]
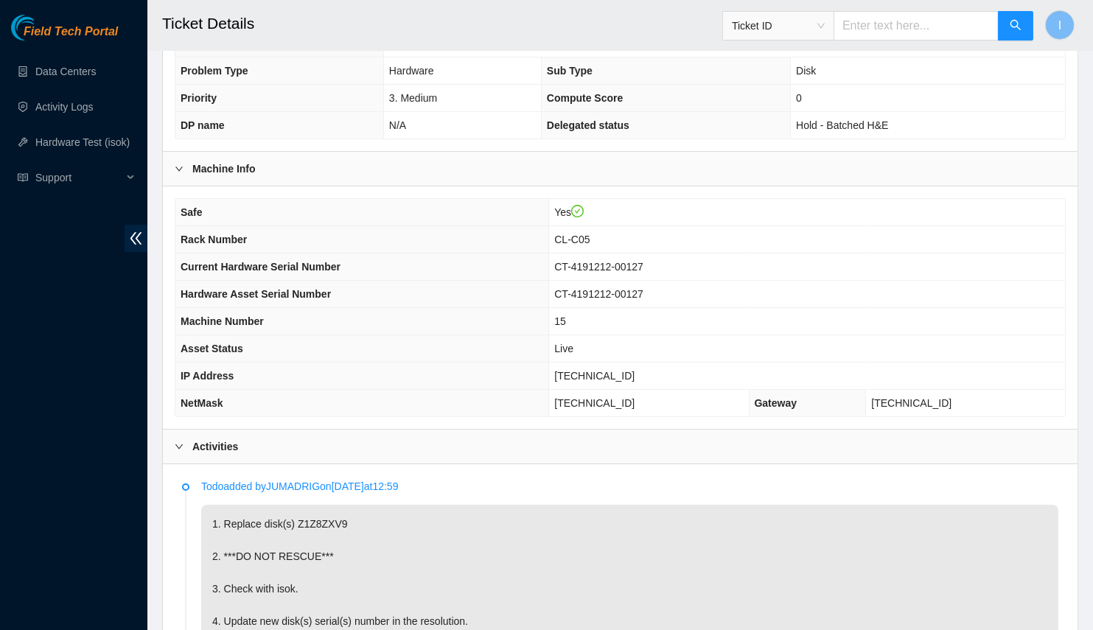
click at [636, 363] on td "[TECHNICAL_ID]" at bounding box center [807, 376] width 516 height 27
copy span "[TECHNICAL_ID]"
